Goal: Use online tool/utility: Use online tool/utility

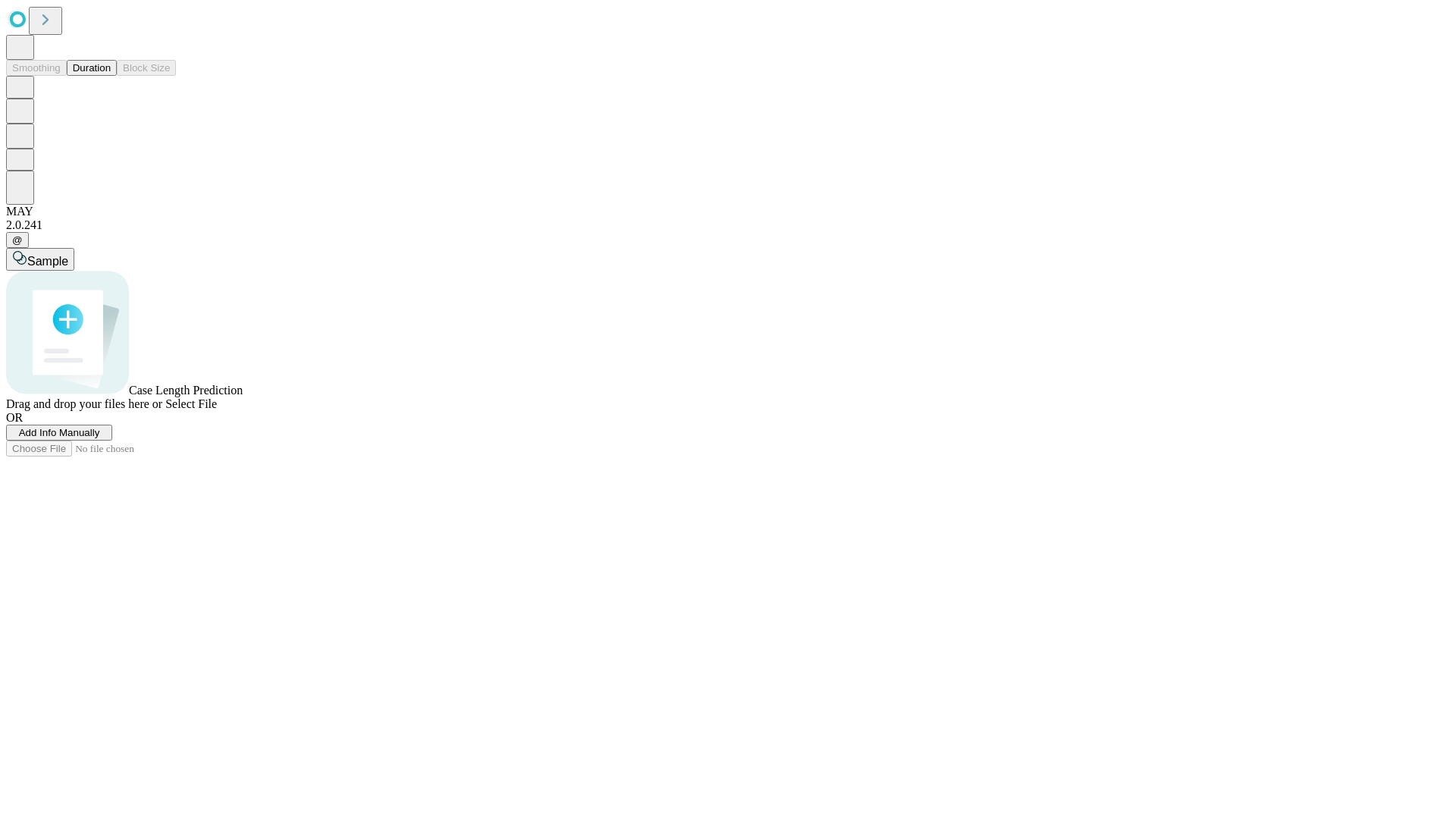
click at [111, 76] on button "Duration" at bounding box center [91, 67] width 50 height 16
click at [216, 410] on span "Select File" at bounding box center [191, 403] width 52 height 13
